Goal: Task Accomplishment & Management: Manage account settings

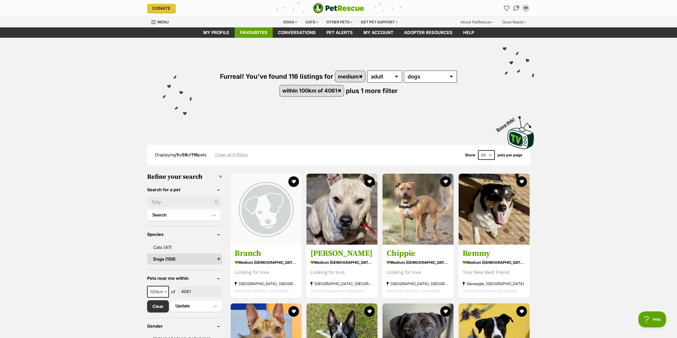
click at [262, 32] on link "Favourites" at bounding box center [254, 32] width 38 height 10
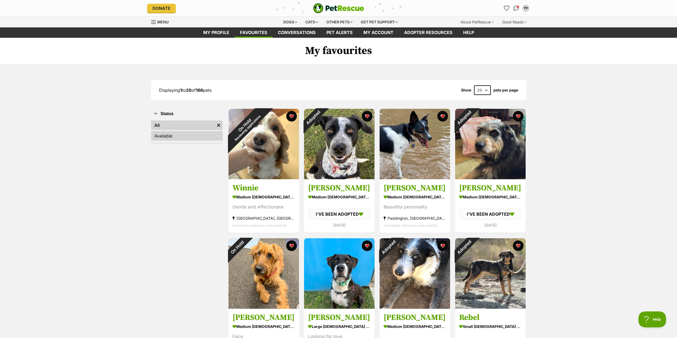
click at [168, 135] on link "Available" at bounding box center [187, 136] width 72 height 10
